Goal: Information Seeking & Learning: Learn about a topic

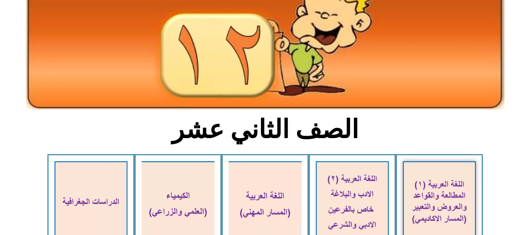
scroll to position [78, 0]
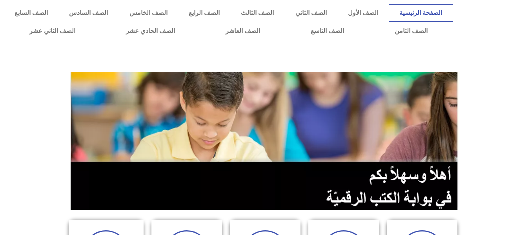
scroll to position [353, 0]
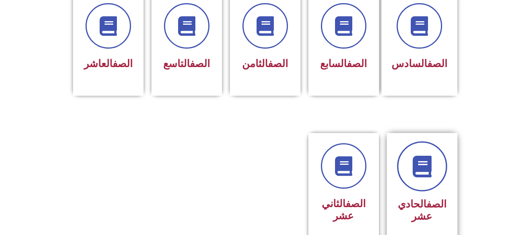
click at [433, 156] on icon at bounding box center [422, 167] width 22 height 22
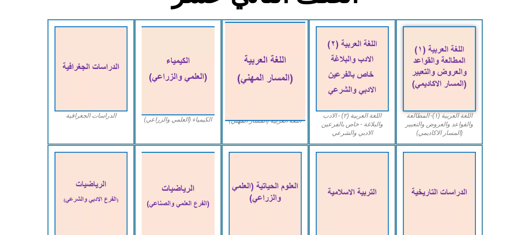
scroll to position [235, 0]
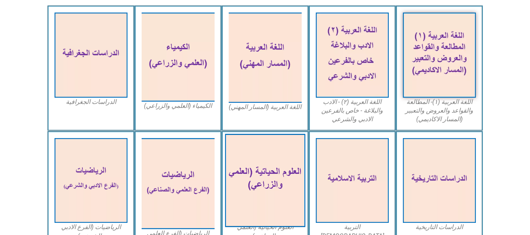
click at [290, 171] on img at bounding box center [265, 180] width 80 height 93
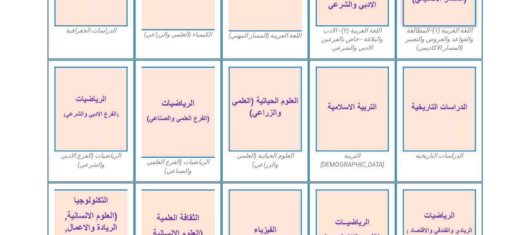
scroll to position [306, 0]
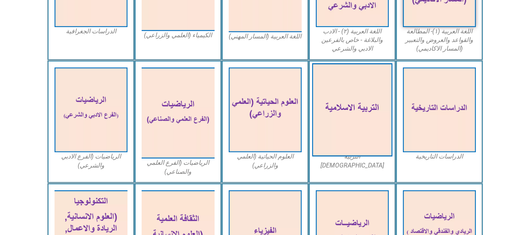
click at [367, 113] on img at bounding box center [352, 109] width 80 height 93
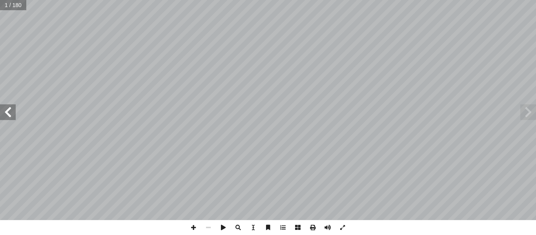
click at [15, 117] on span at bounding box center [8, 112] width 16 height 16
click at [11, 115] on span at bounding box center [8, 112] width 16 height 16
click at [10, 114] on span at bounding box center [8, 112] width 16 height 16
click at [9, 118] on span at bounding box center [8, 112] width 16 height 16
